Goal: Transaction & Acquisition: Purchase product/service

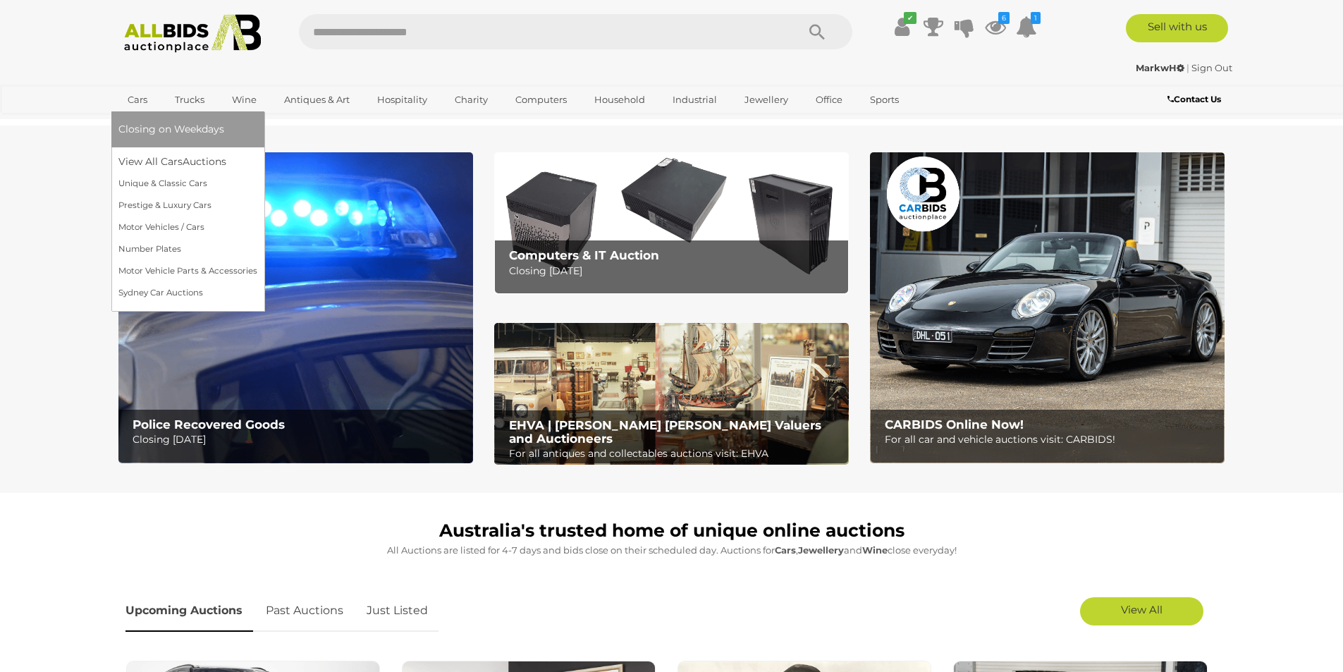
click at [133, 101] on link "Cars" at bounding box center [137, 99] width 38 height 23
click at [144, 160] on link "View All Cars Auctions" at bounding box center [187, 162] width 139 height 22
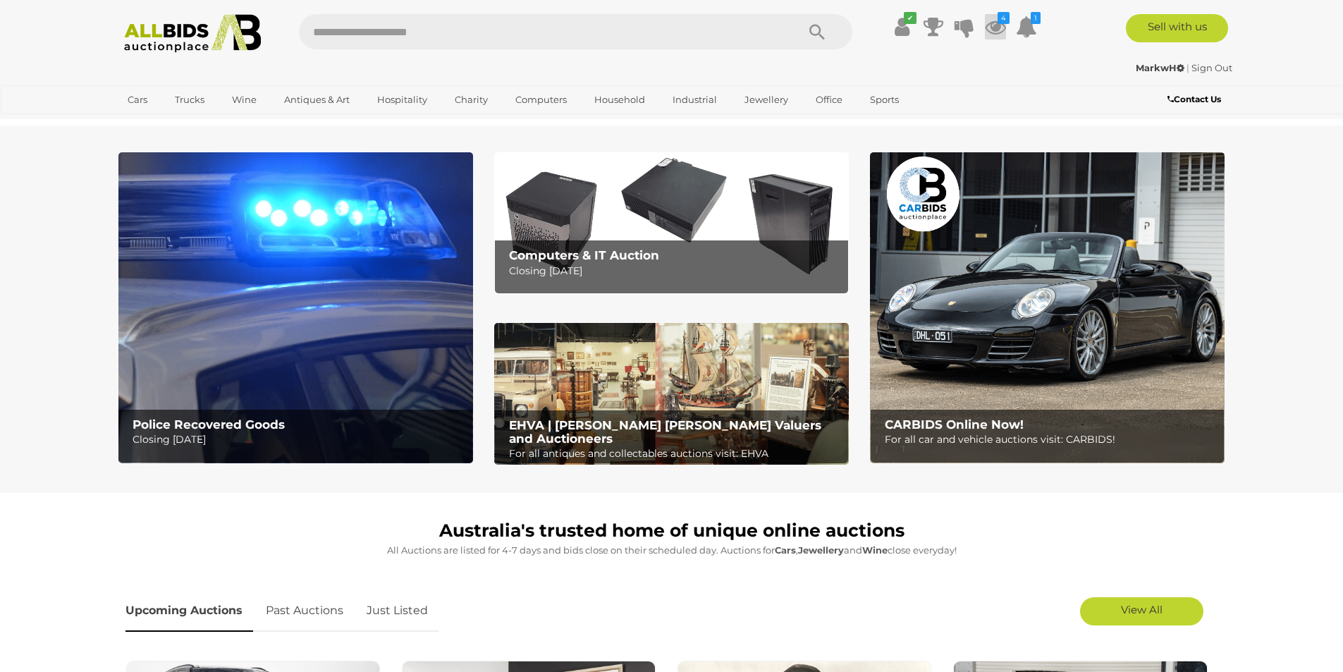
click at [996, 26] on icon at bounding box center [995, 26] width 21 height 25
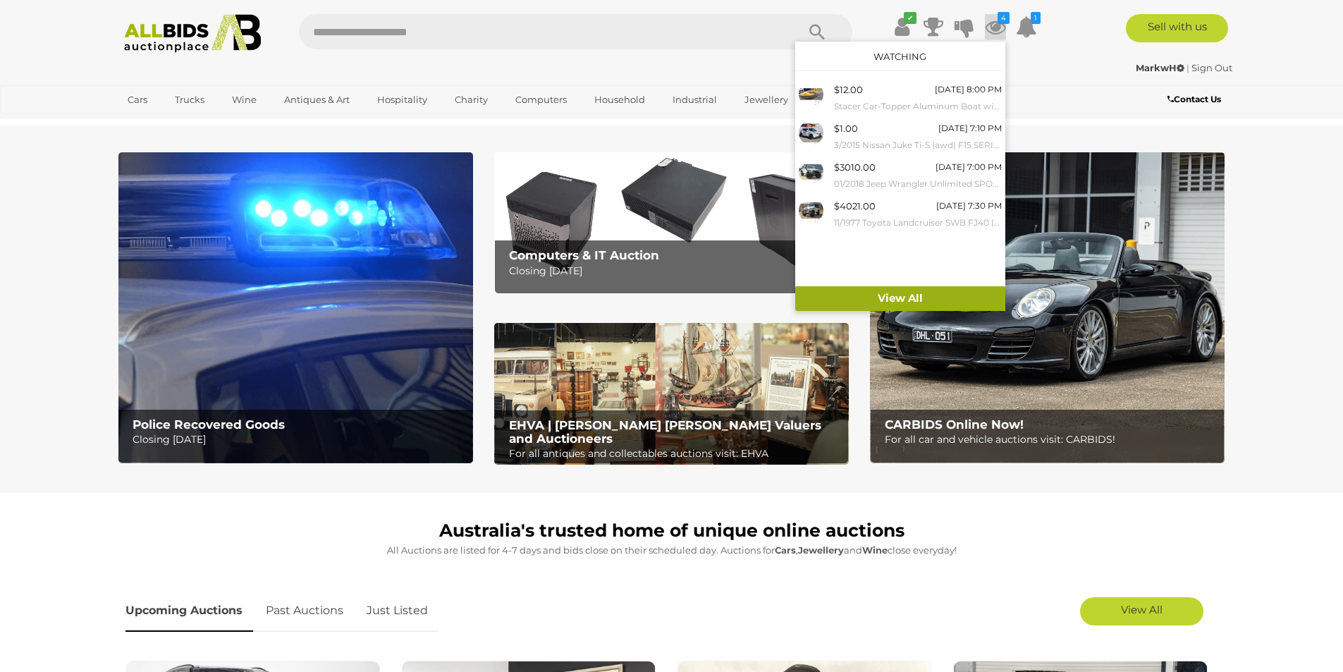
click at [887, 297] on link "View All" at bounding box center [900, 298] width 210 height 25
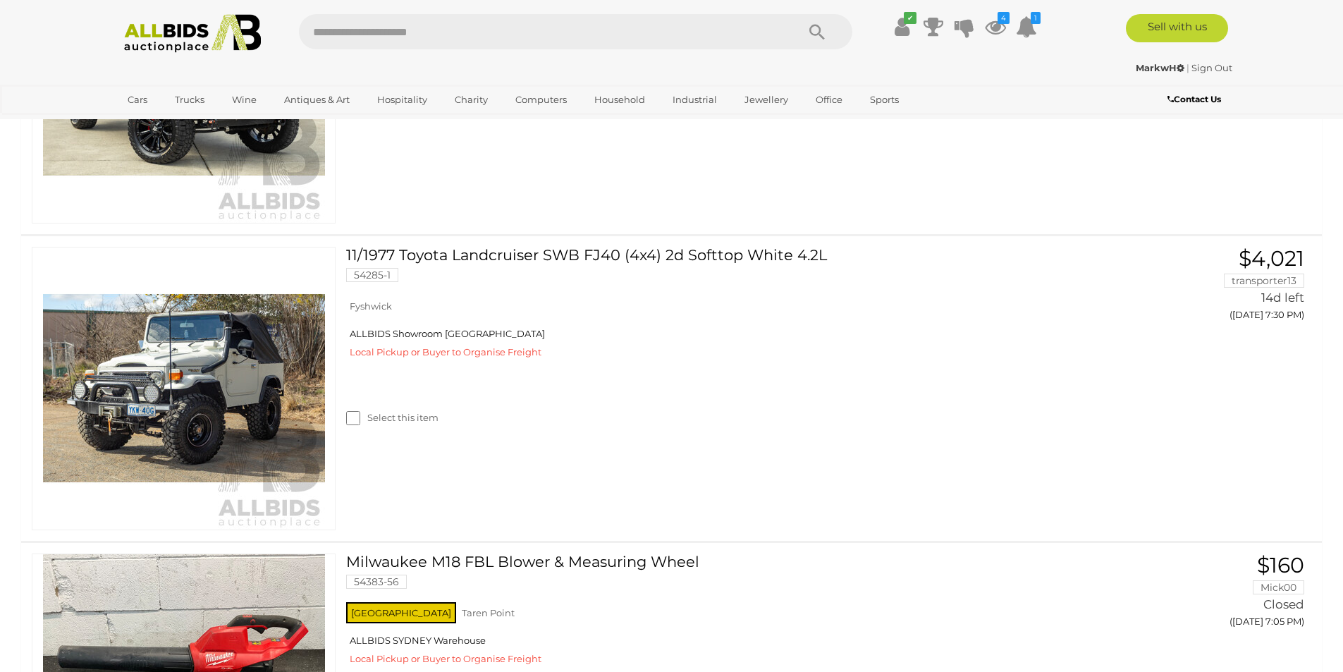
scroll to position [1128, 0]
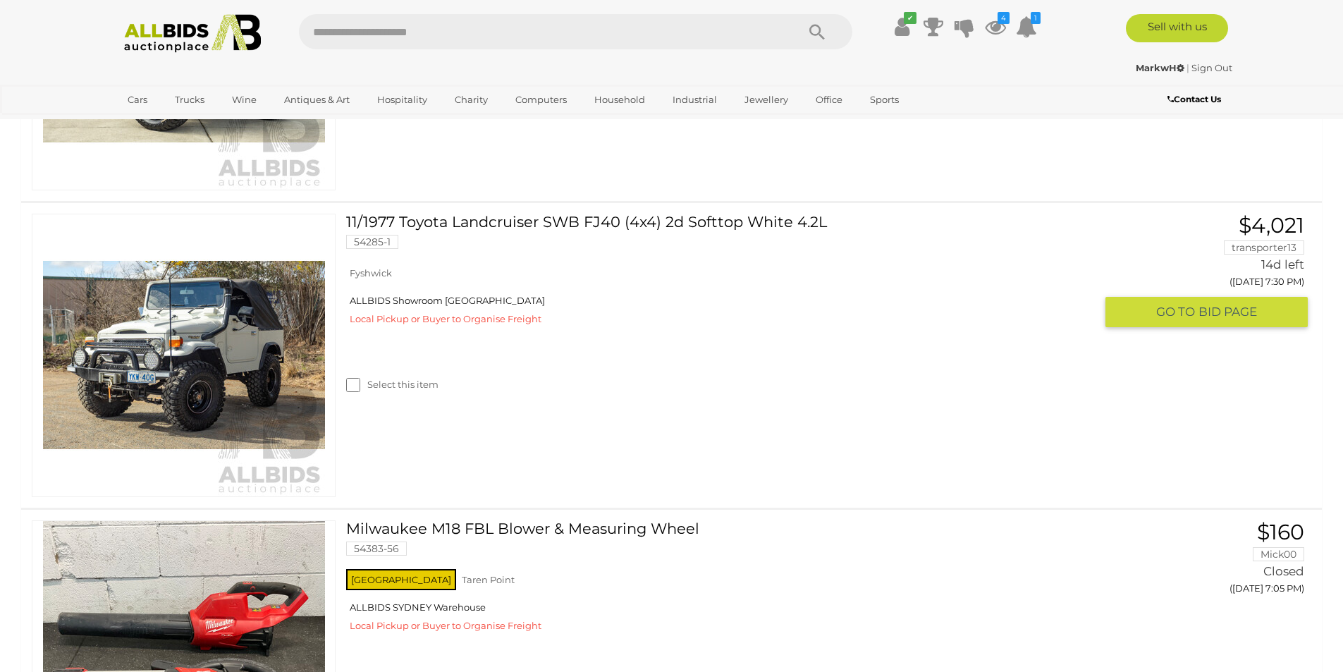
click at [500, 220] on link "11/1977 Toyota Landcruiser SWB FJ40 (4x4) 2d Softtop White 4.2L 54285-1" at bounding box center [725, 237] width 737 height 46
